Goal: Browse casually

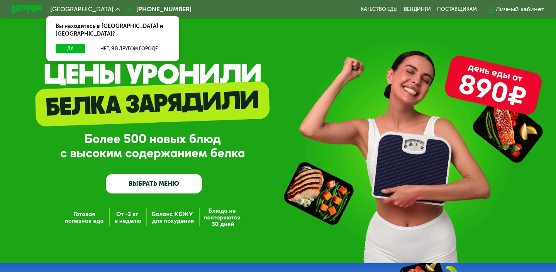
scroll to position [9, 0]
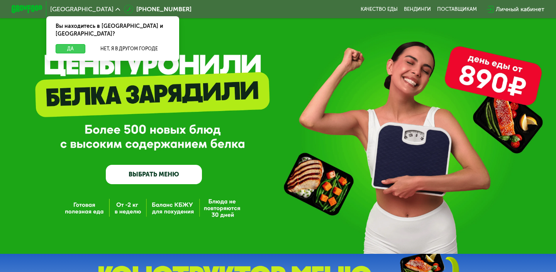
click at [73, 44] on button "Да" at bounding box center [71, 48] width 30 height 9
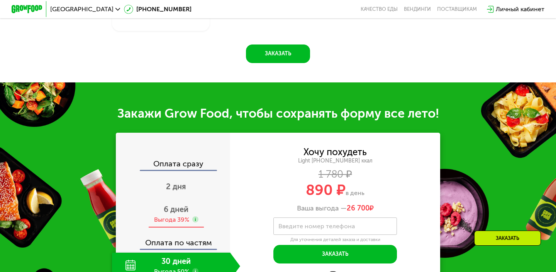
scroll to position [685, 0]
